Goal: Information Seeking & Learning: Learn about a topic

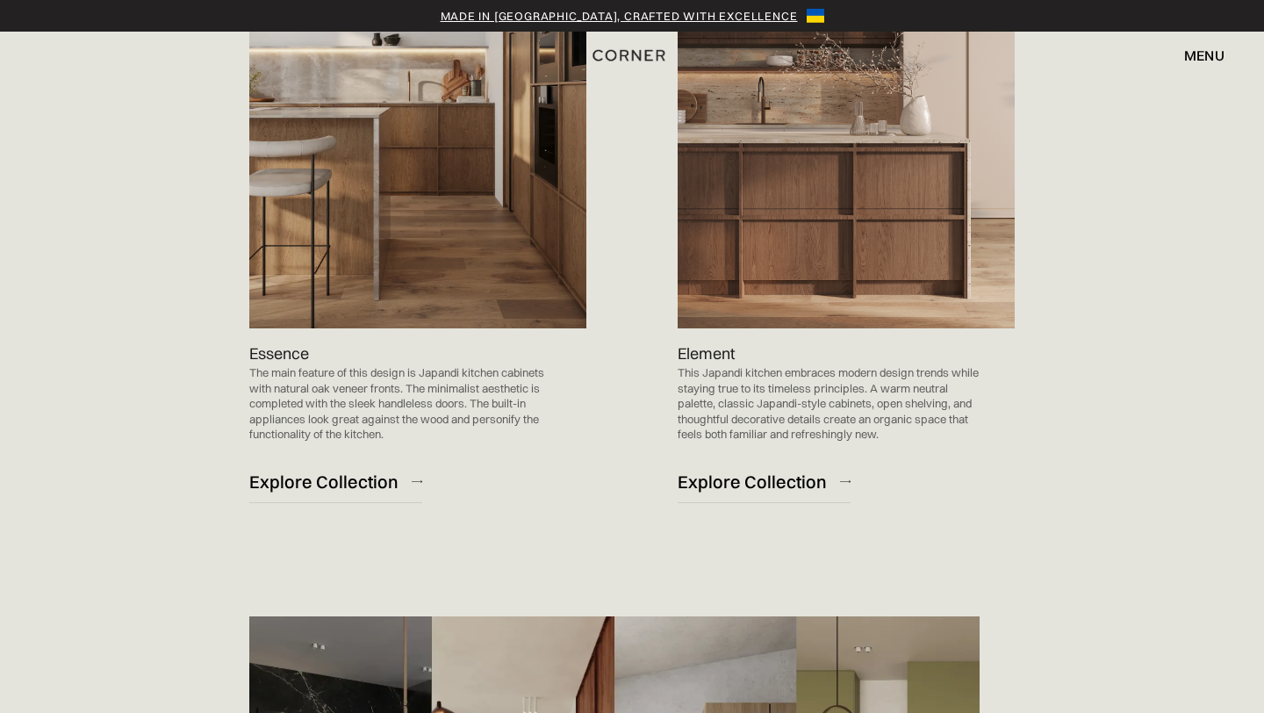
scroll to position [1800, 0]
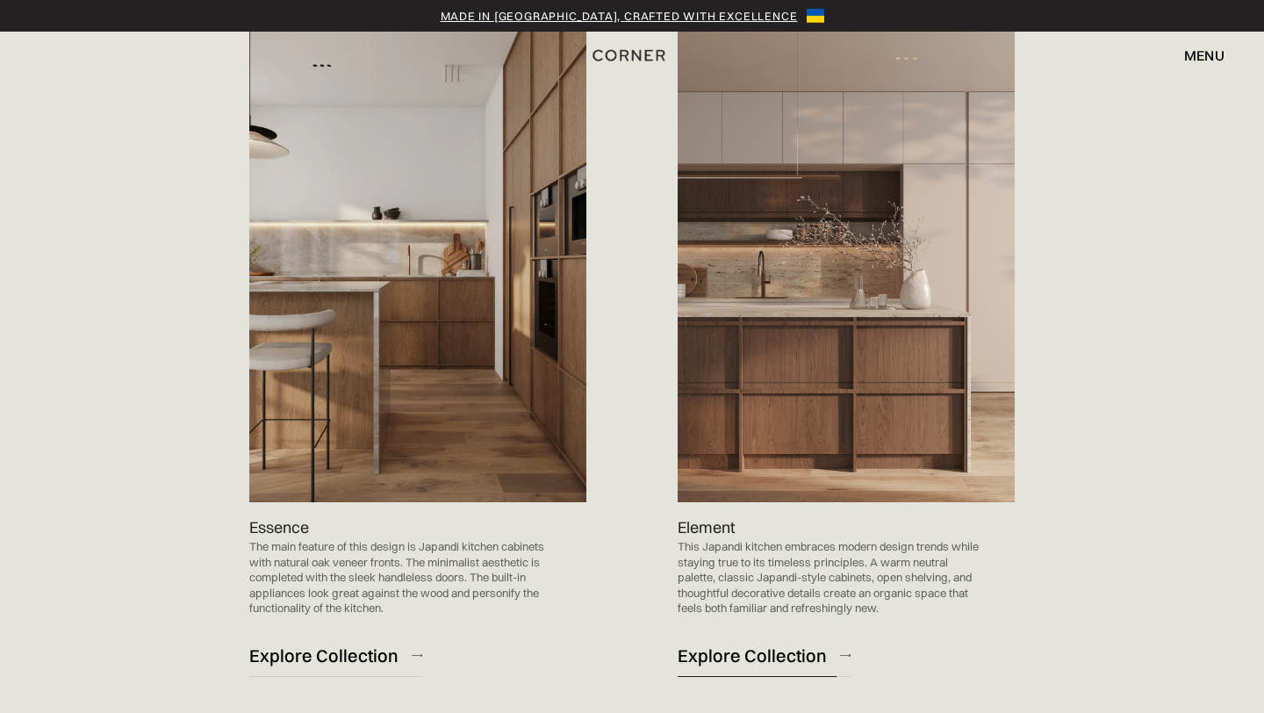
click at [732, 643] on div "Explore Collection" at bounding box center [752, 655] width 149 height 24
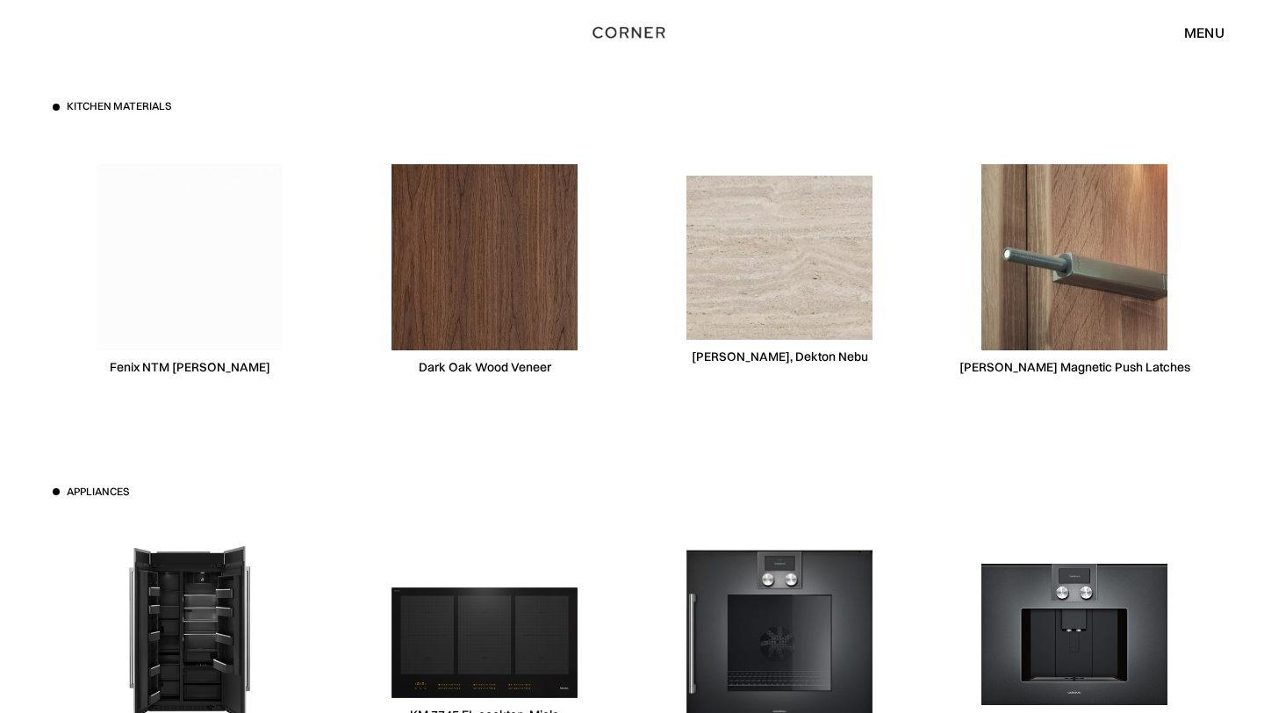
scroll to position [5394, 0]
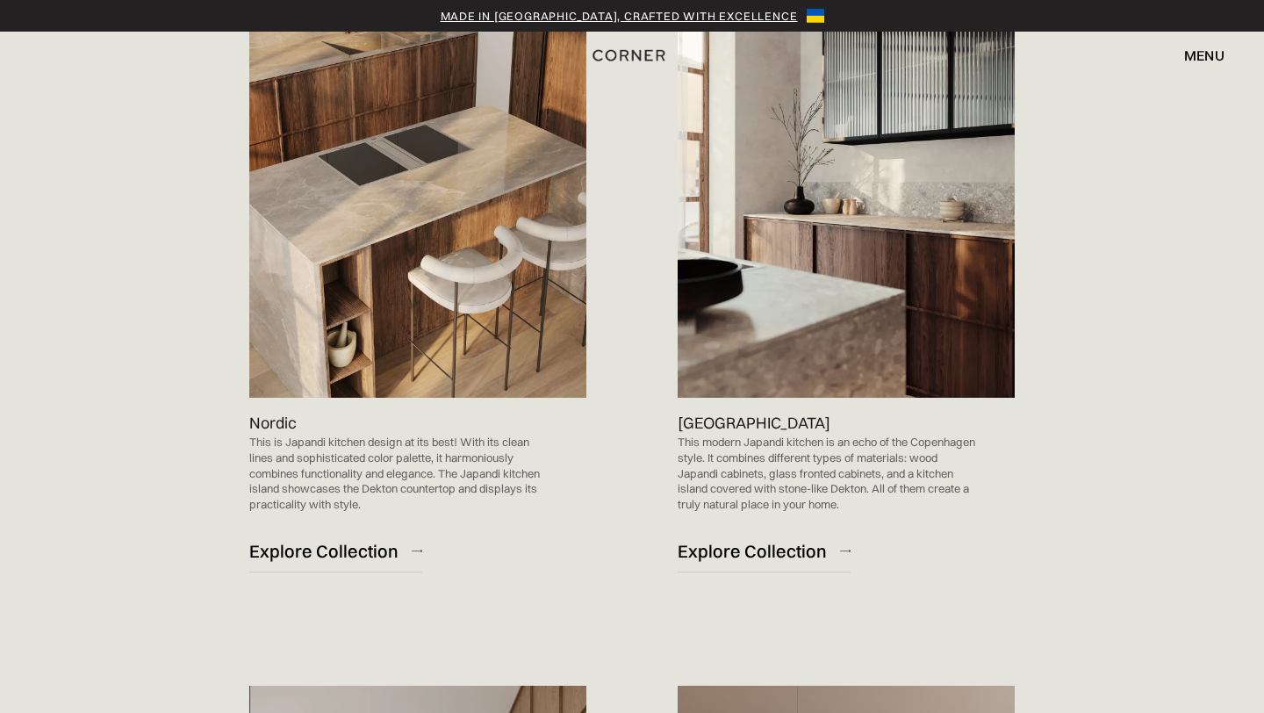
scroll to position [1138, 0]
click at [330, 540] on div "Explore Collection" at bounding box center [323, 552] width 149 height 24
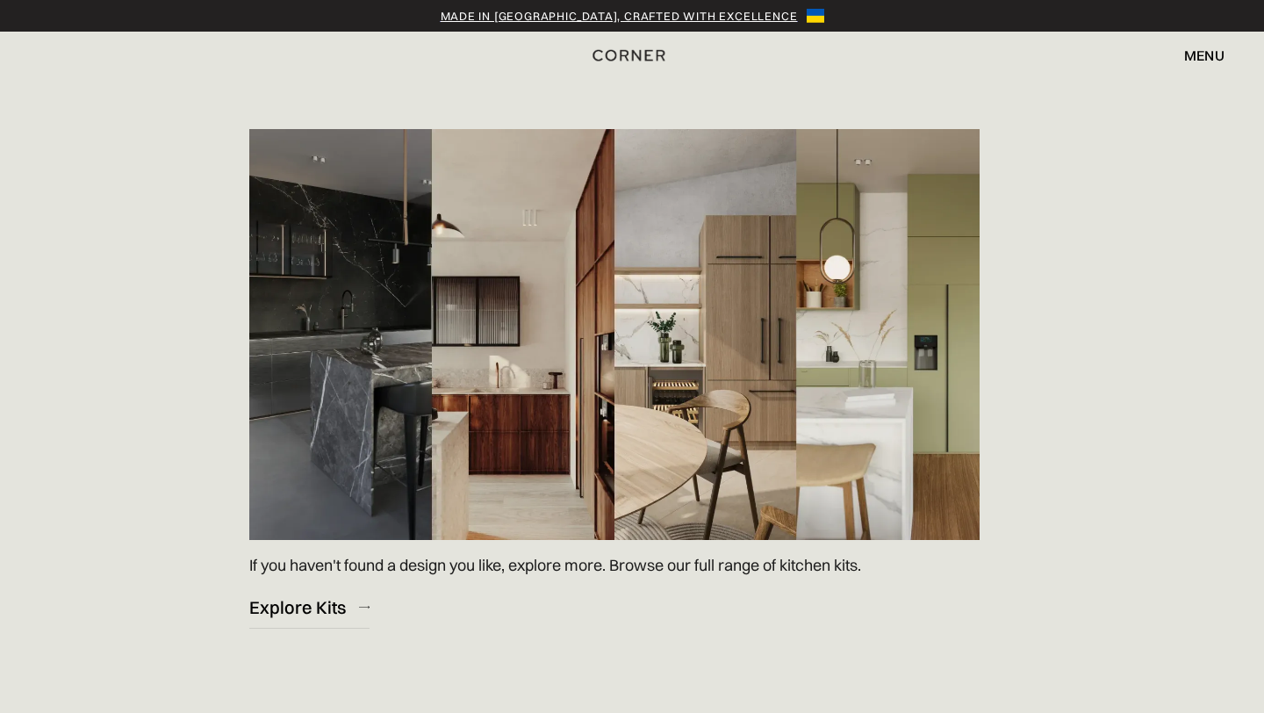
scroll to position [2513, 0]
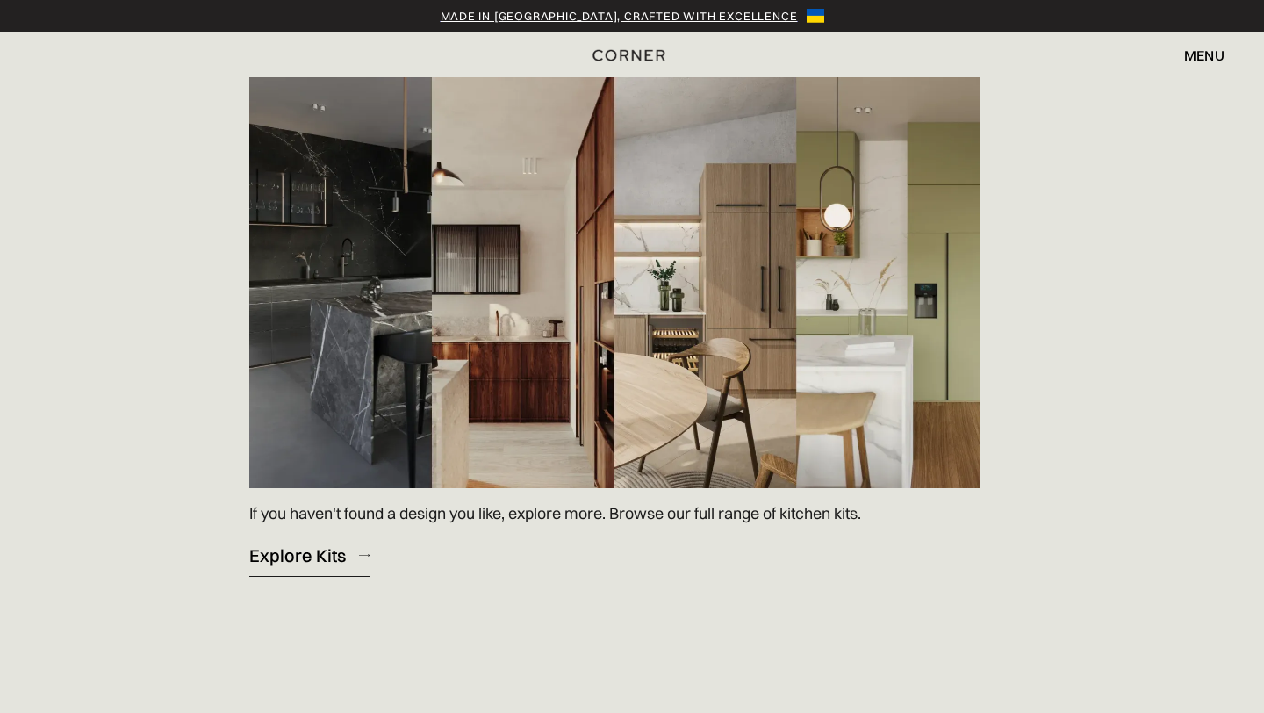
click at [291, 543] on div "Explore Kits" at bounding box center [297, 555] width 97 height 24
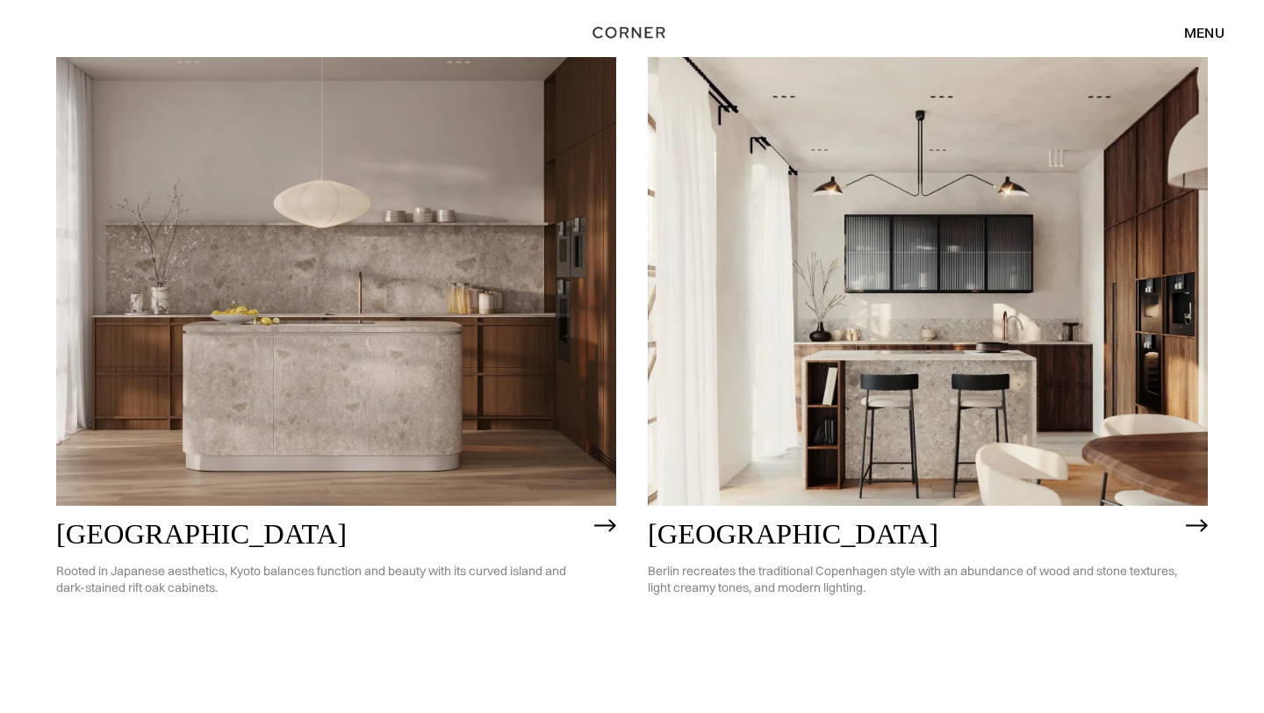
scroll to position [909, 0]
click at [91, 538] on h2 "[GEOGRAPHIC_DATA]" at bounding box center [320, 536] width 529 height 32
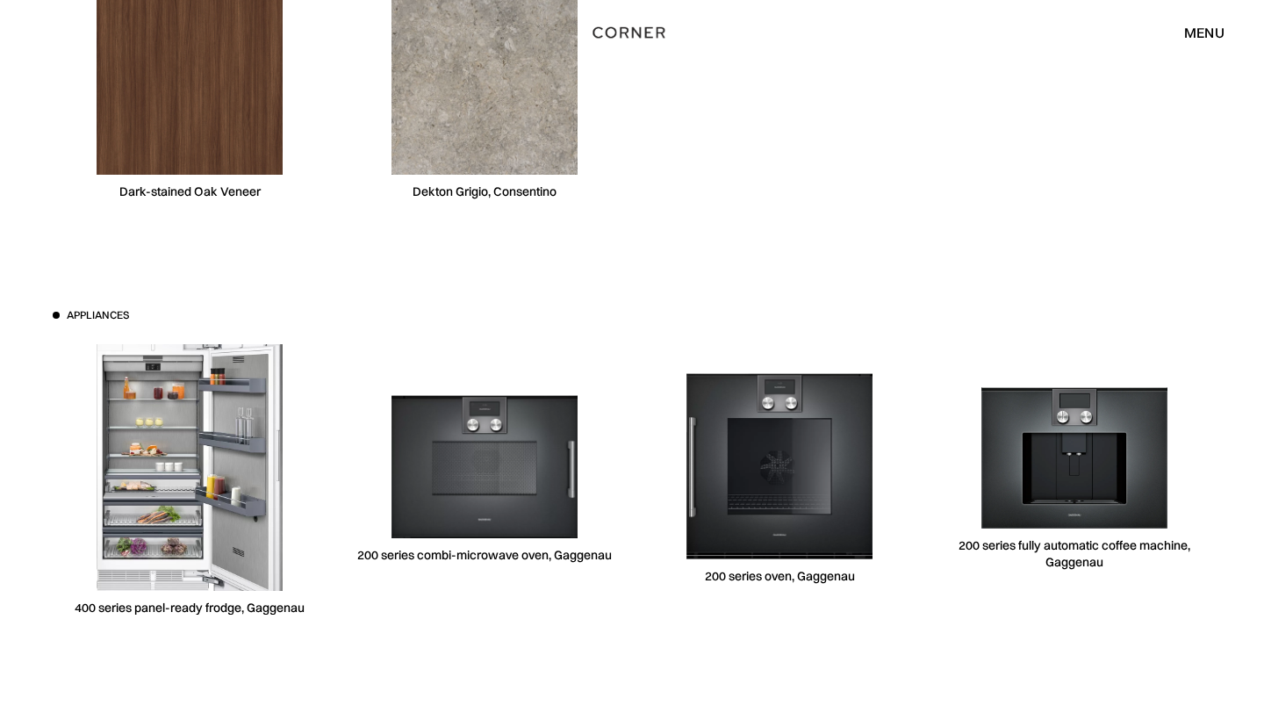
scroll to position [5257, 0]
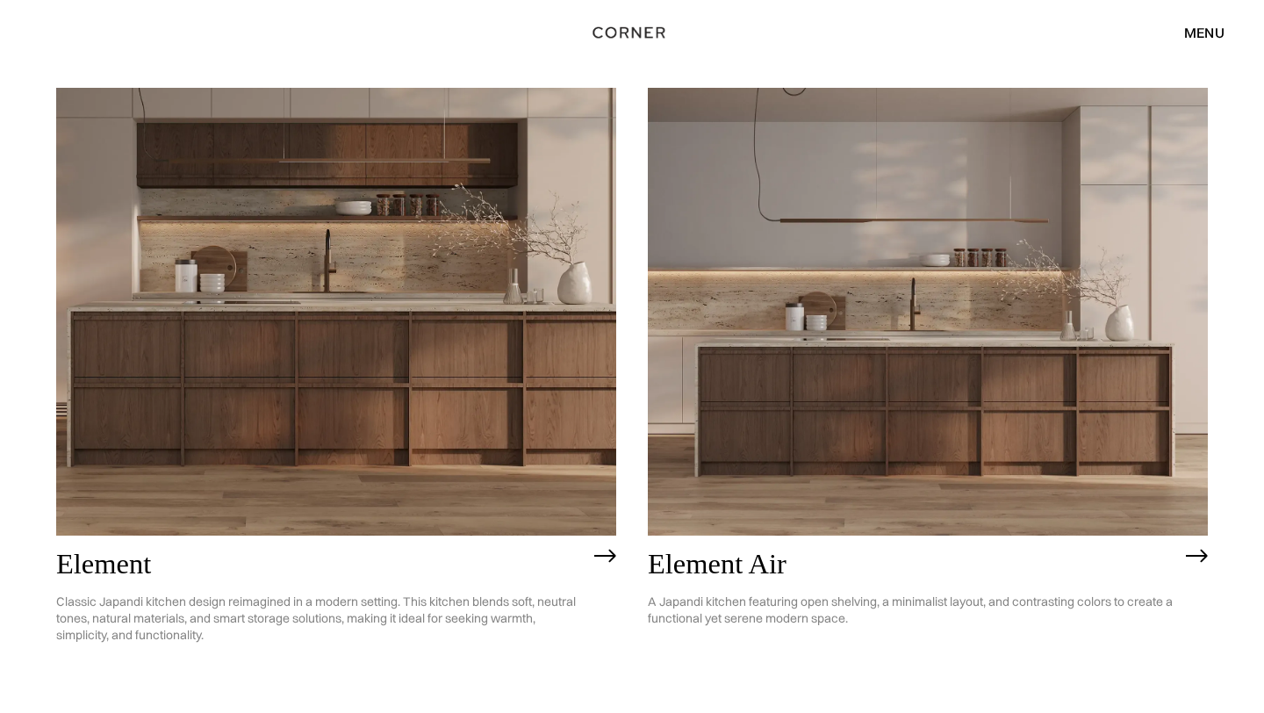
scroll to position [1575, 0]
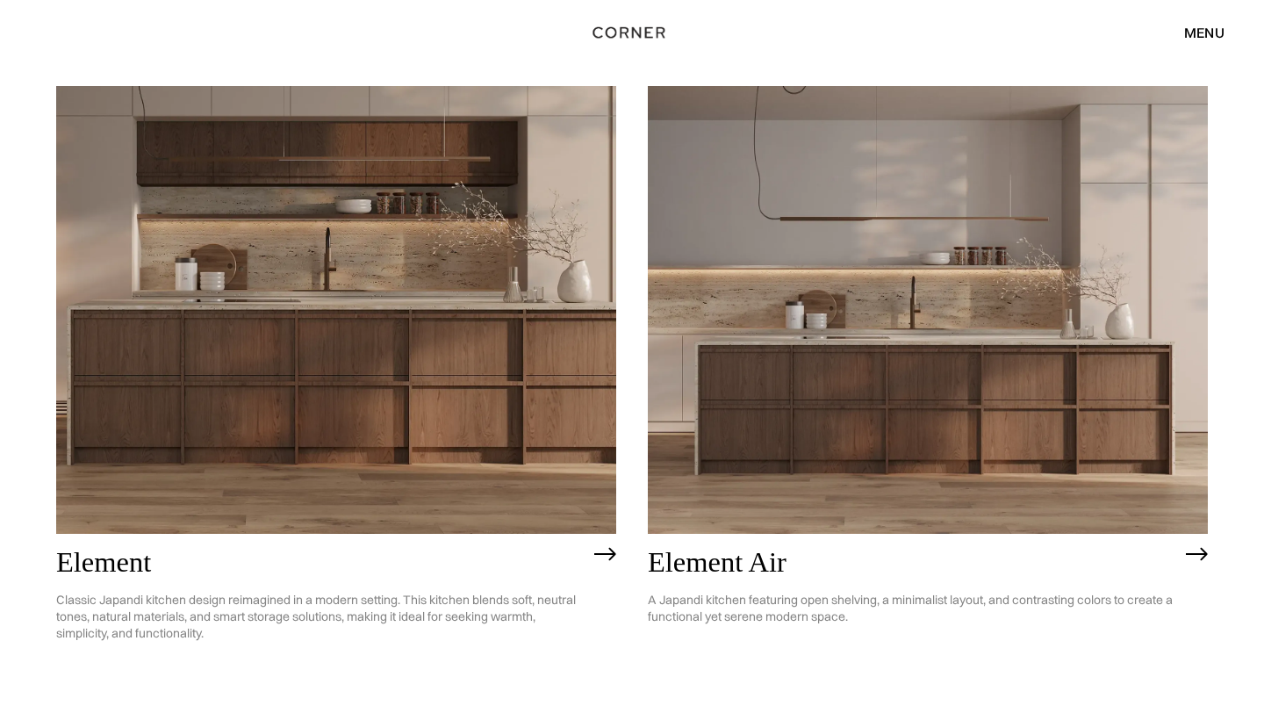
click at [133, 560] on h2 "Element" at bounding box center [320, 563] width 529 height 32
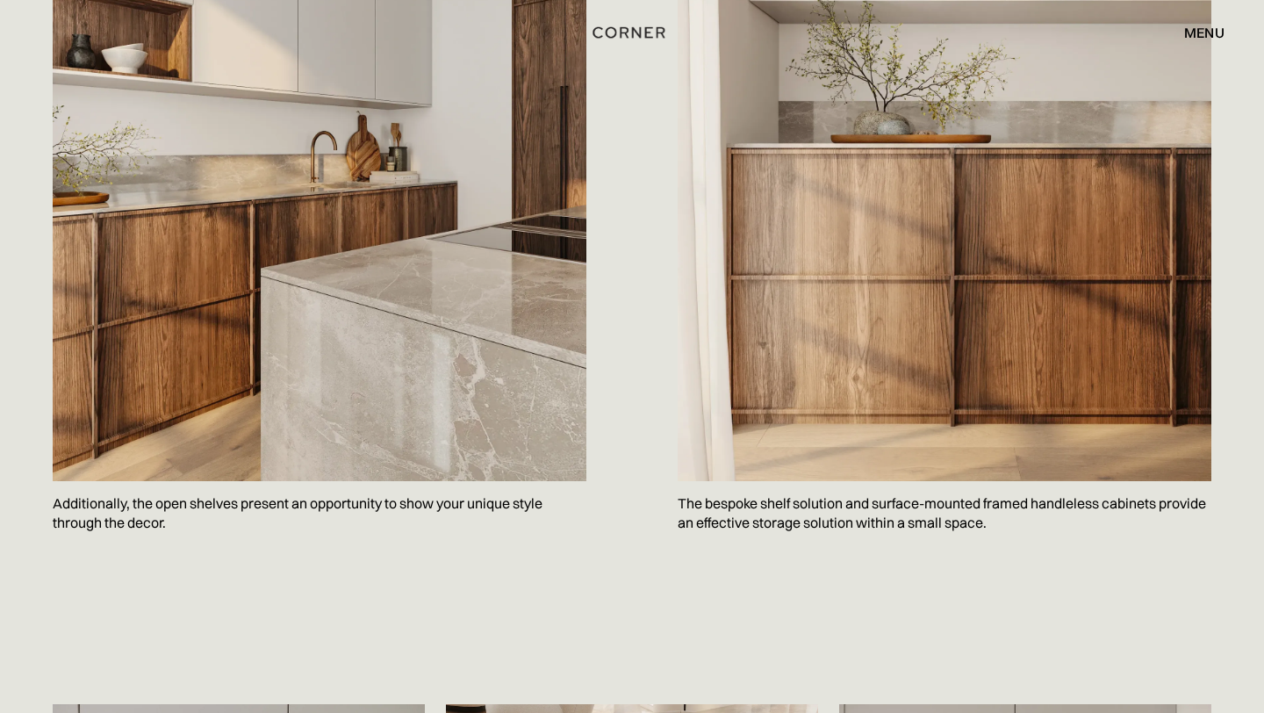
scroll to position [2041, 0]
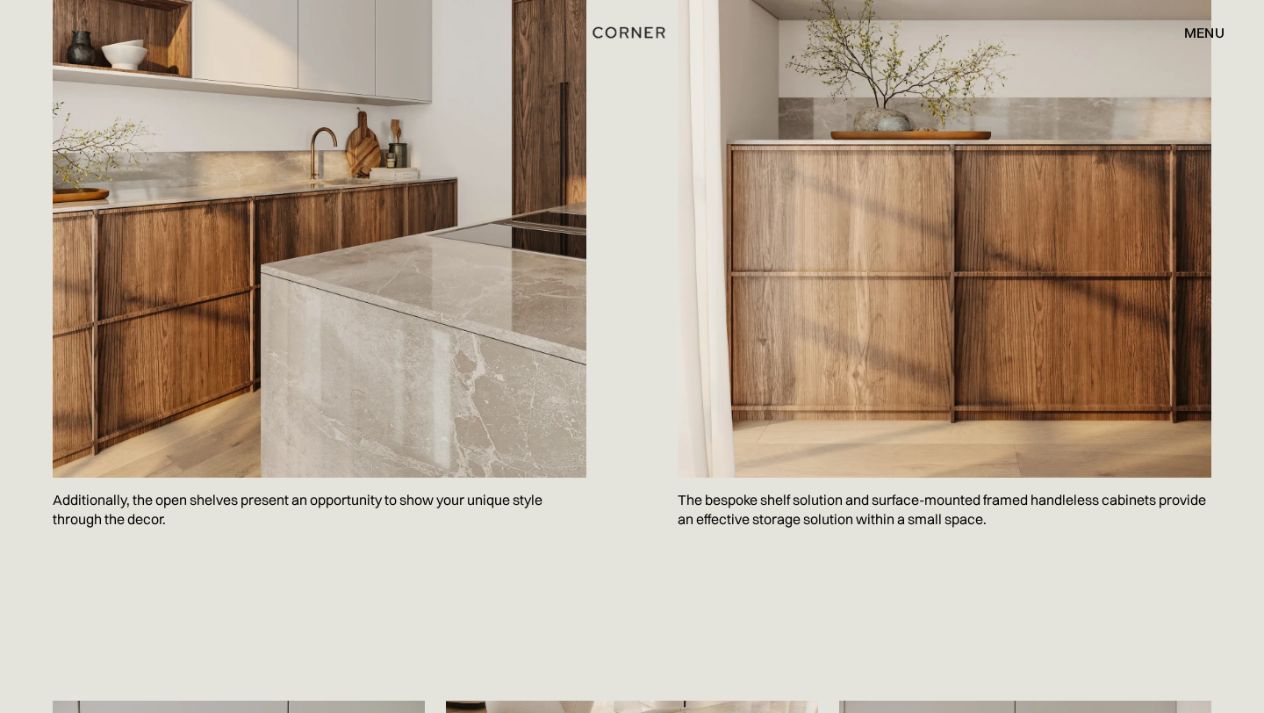
click at [1005, 276] on img at bounding box center [945, 143] width 534 height 667
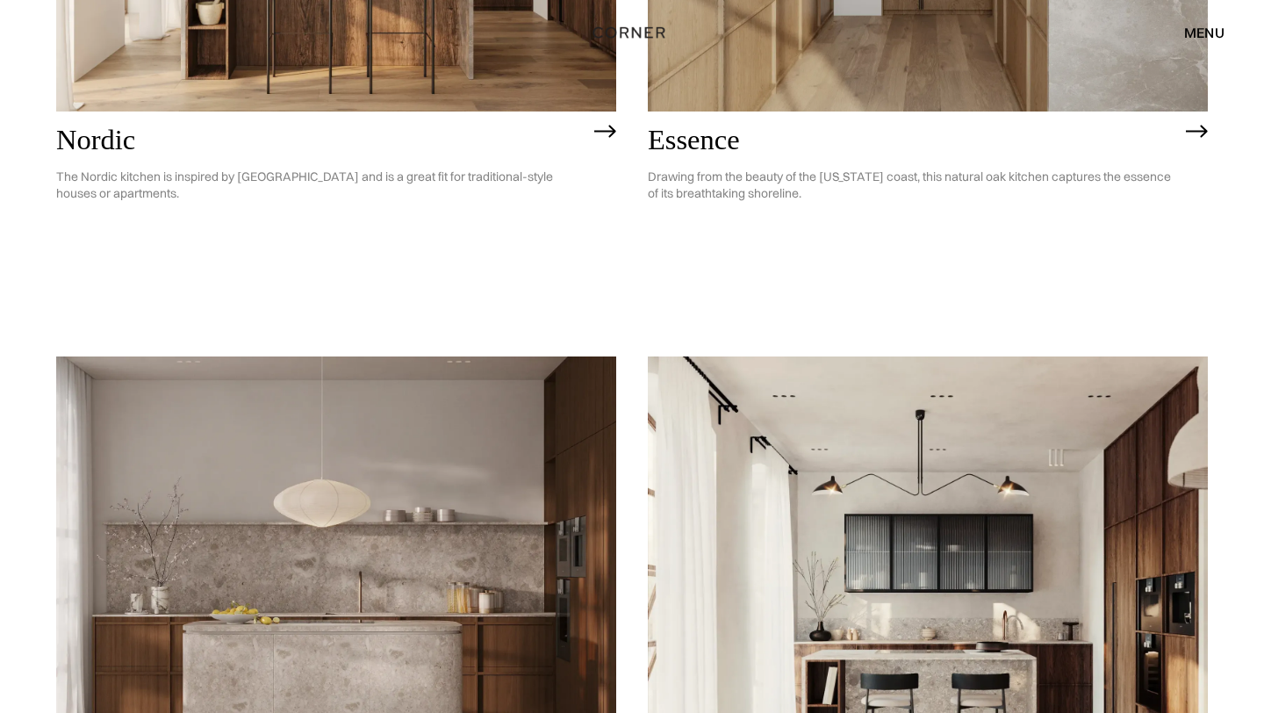
scroll to position [585, 0]
